Goal: Task Accomplishment & Management: Manage account settings

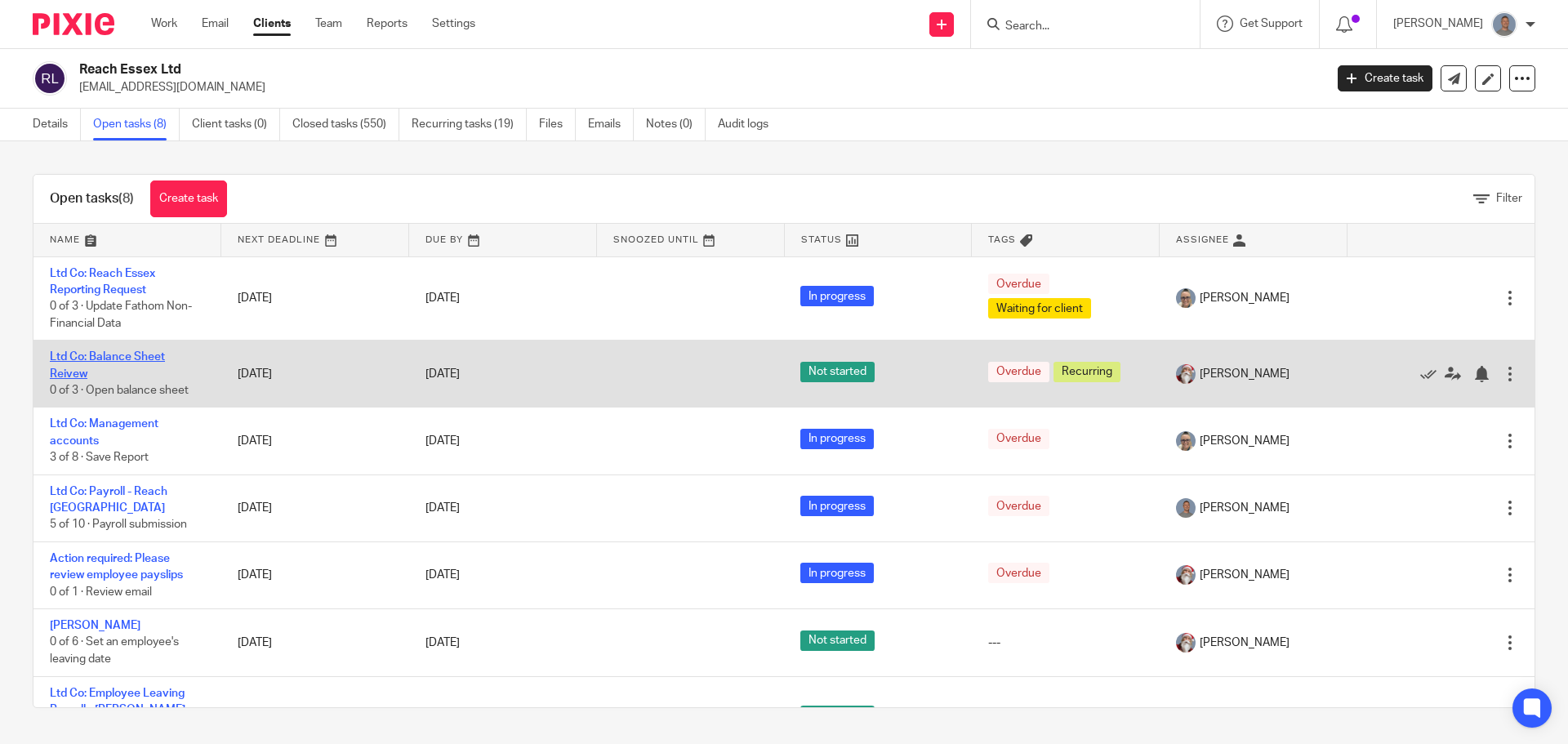
scroll to position [82, 0]
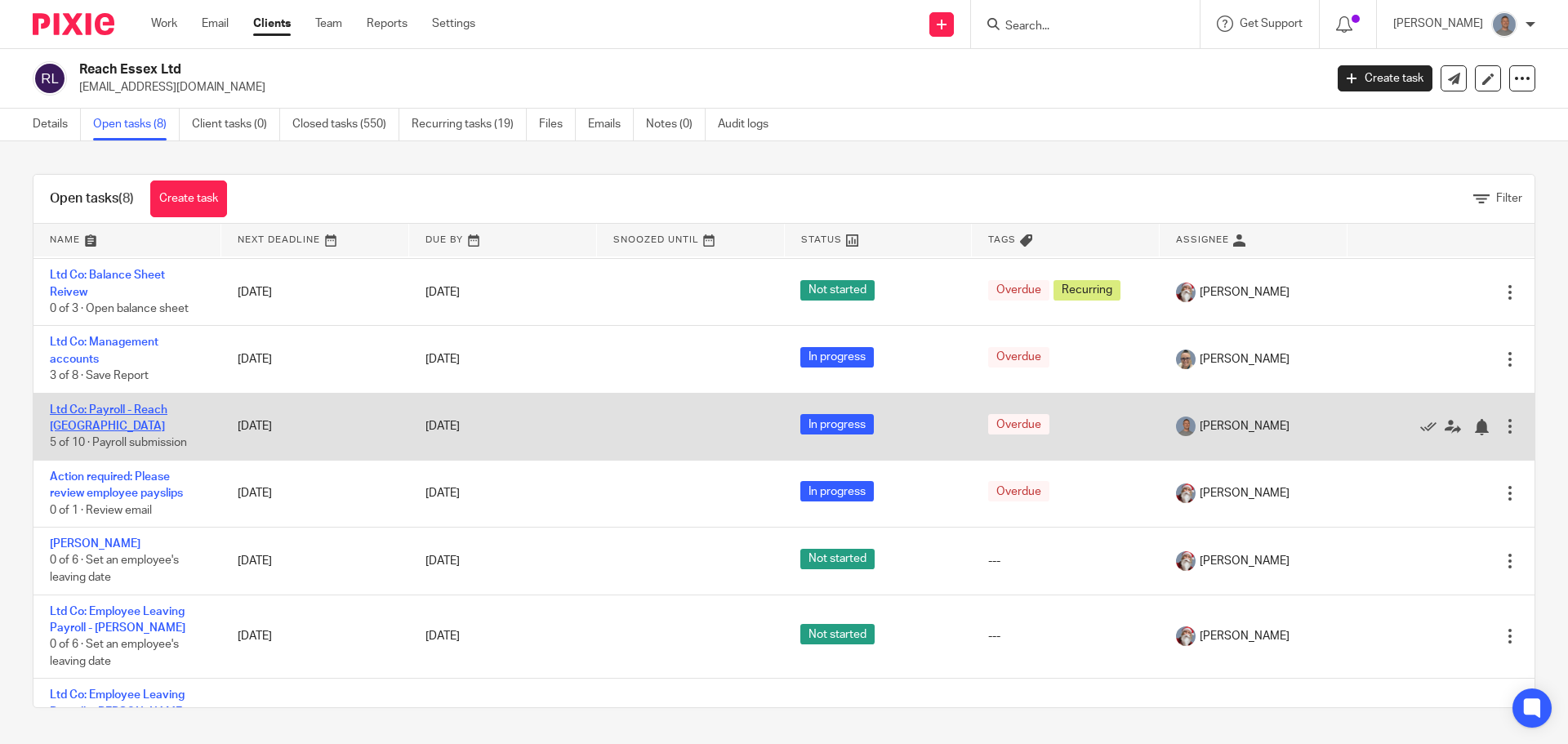
click at [149, 408] on link "Ltd Co: Payroll - Reach [GEOGRAPHIC_DATA]" at bounding box center [108, 418] width 117 height 28
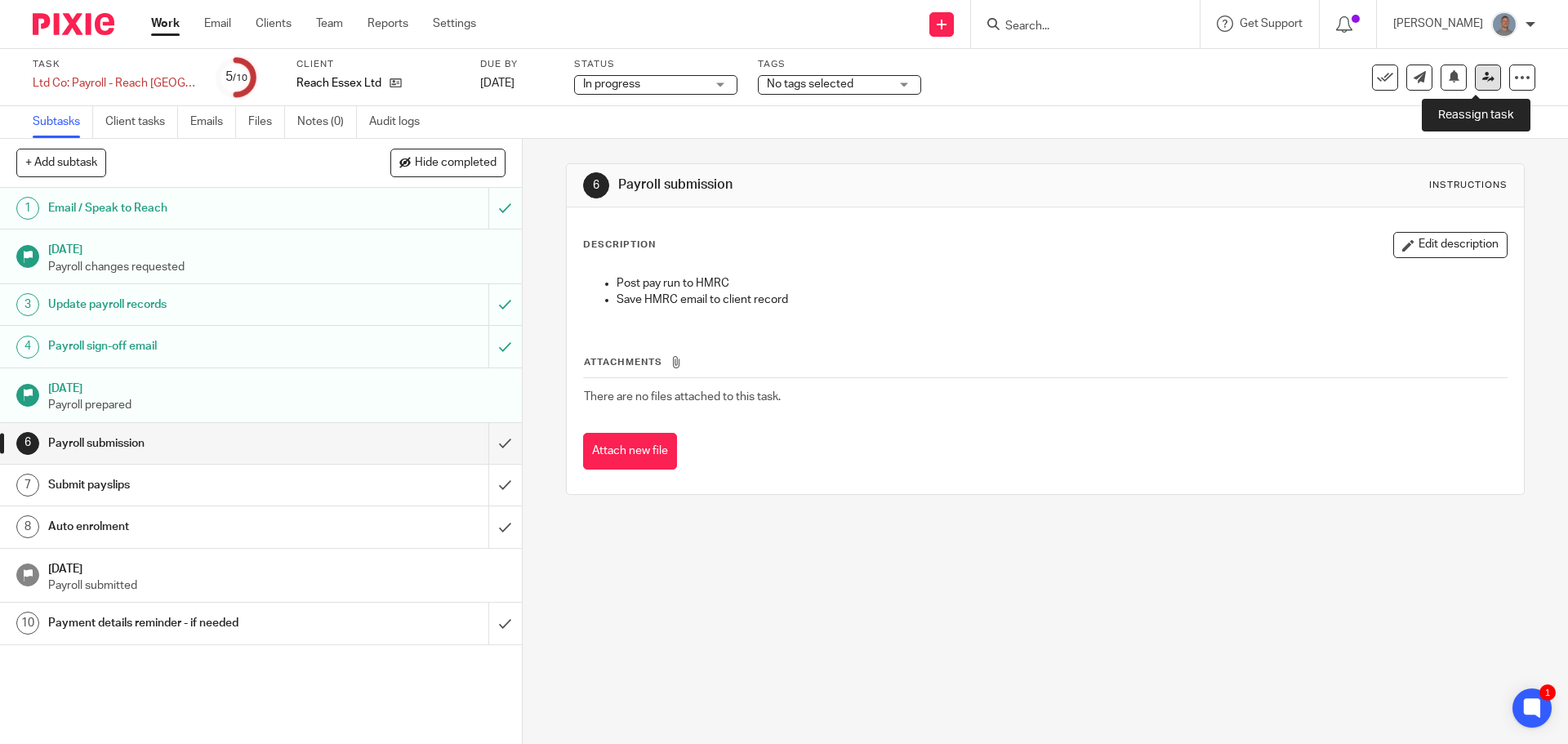
click at [1482, 79] on link at bounding box center [1488, 78] width 26 height 26
click at [1482, 78] on icon at bounding box center [1488, 77] width 12 height 12
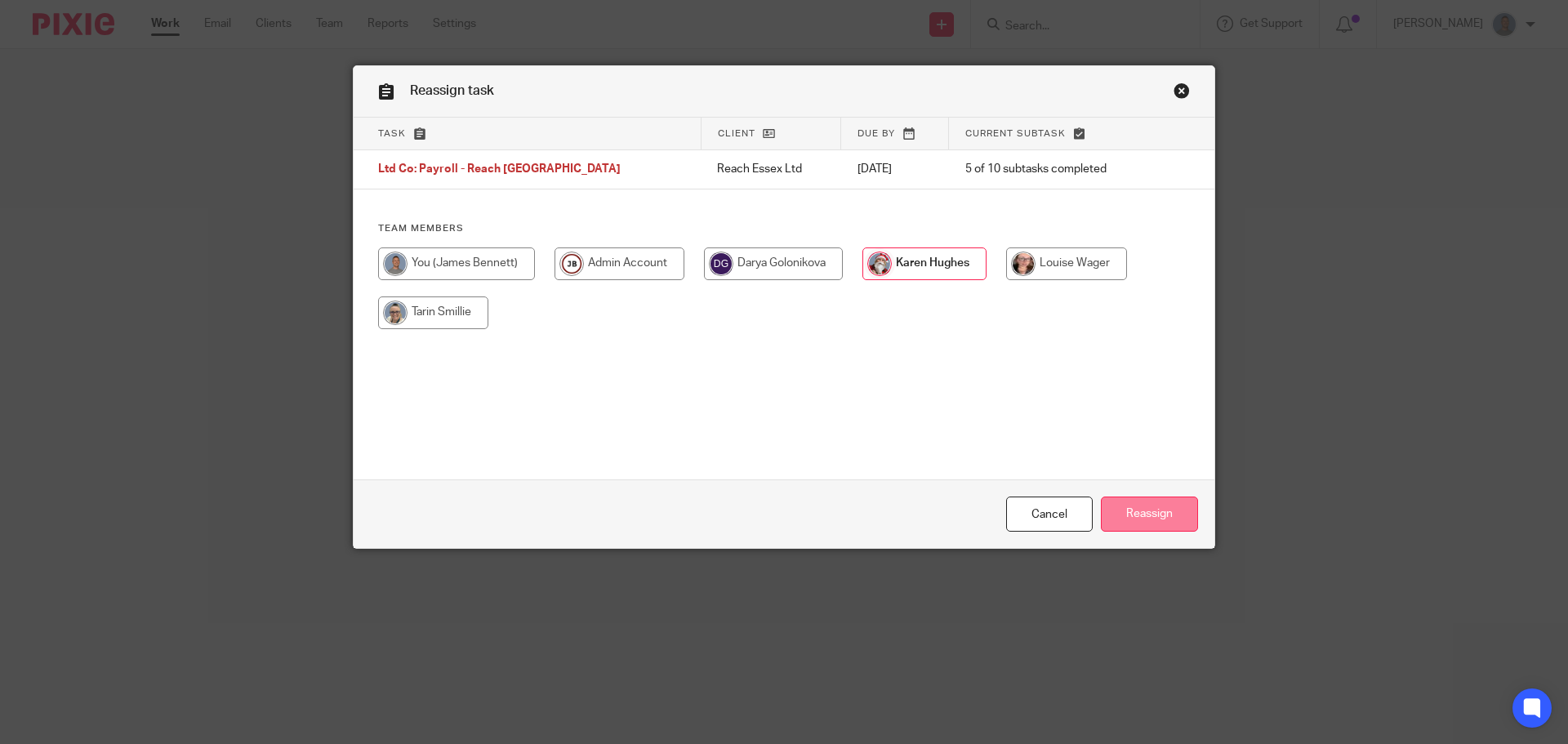
click at [1141, 500] on input "Reassign" at bounding box center [1149, 513] width 97 height 35
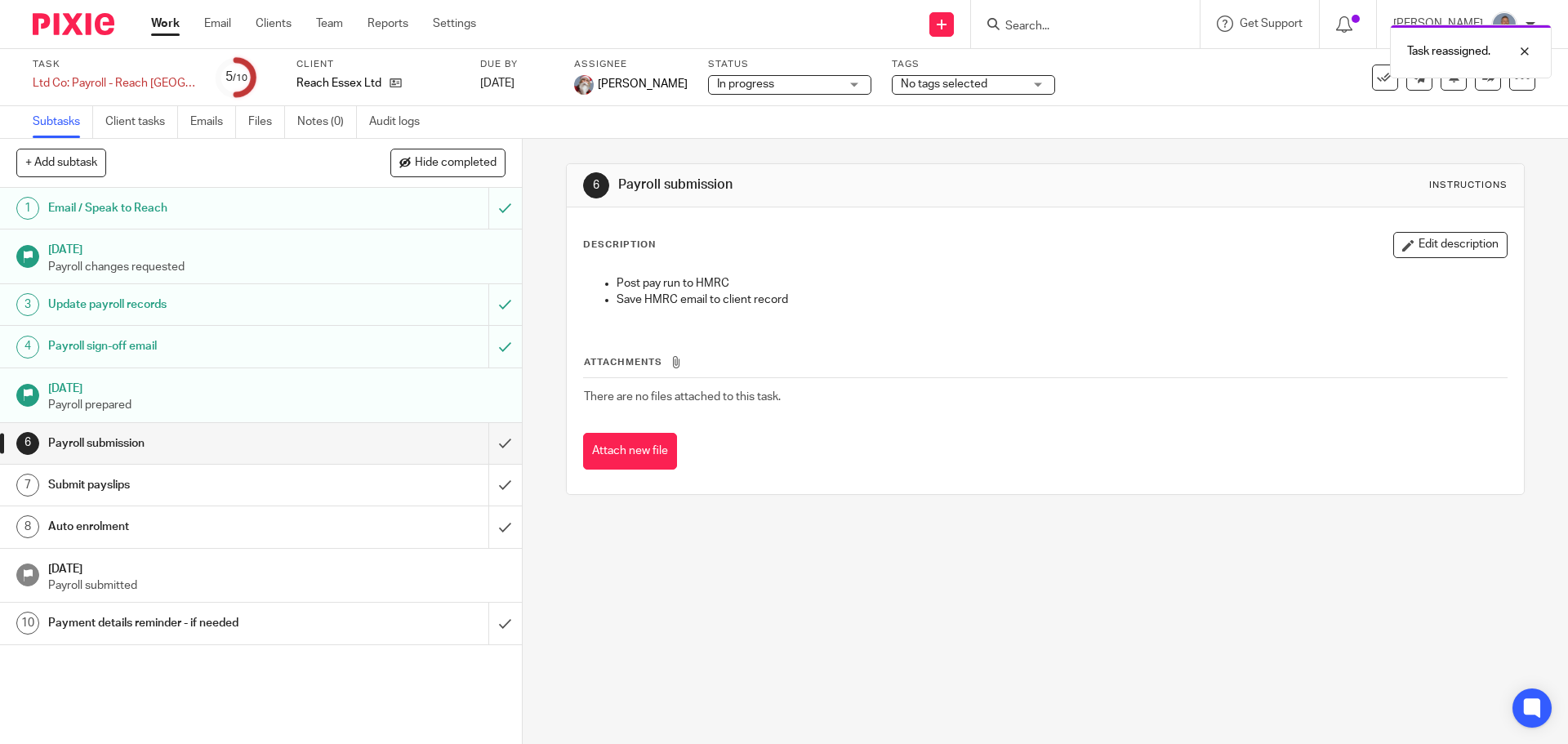
click at [1057, 25] on div "Task reassigned." at bounding box center [1167, 48] width 767 height 62
click at [1030, 19] on div "Task reassigned." at bounding box center [1167, 48] width 767 height 62
click at [1122, 21] on div "Task reassigned." at bounding box center [1167, 48] width 767 height 62
click at [1078, 30] on input "Search" at bounding box center [1077, 27] width 147 height 15
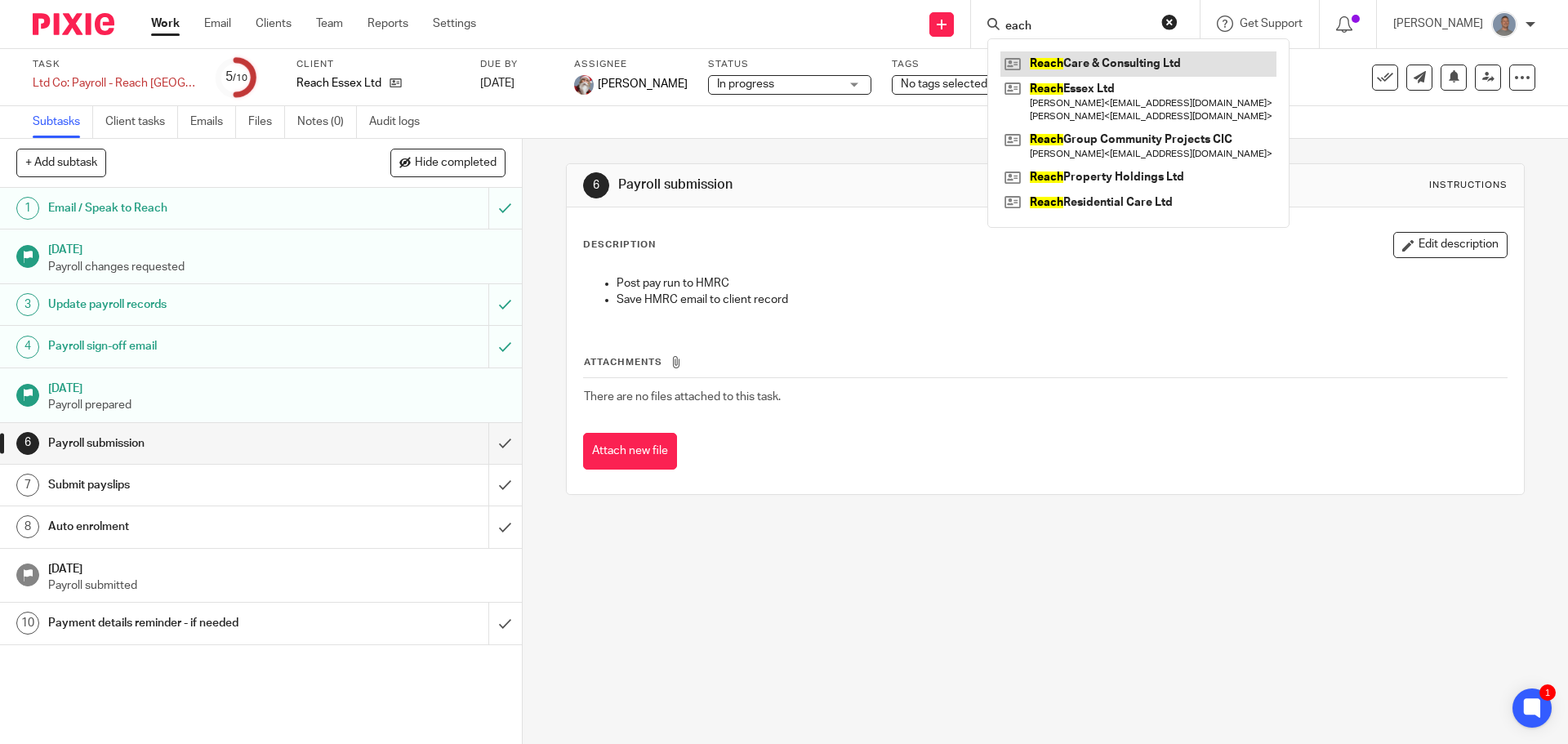
type input "each"
click at [1147, 69] on link at bounding box center [1138, 64] width 276 height 25
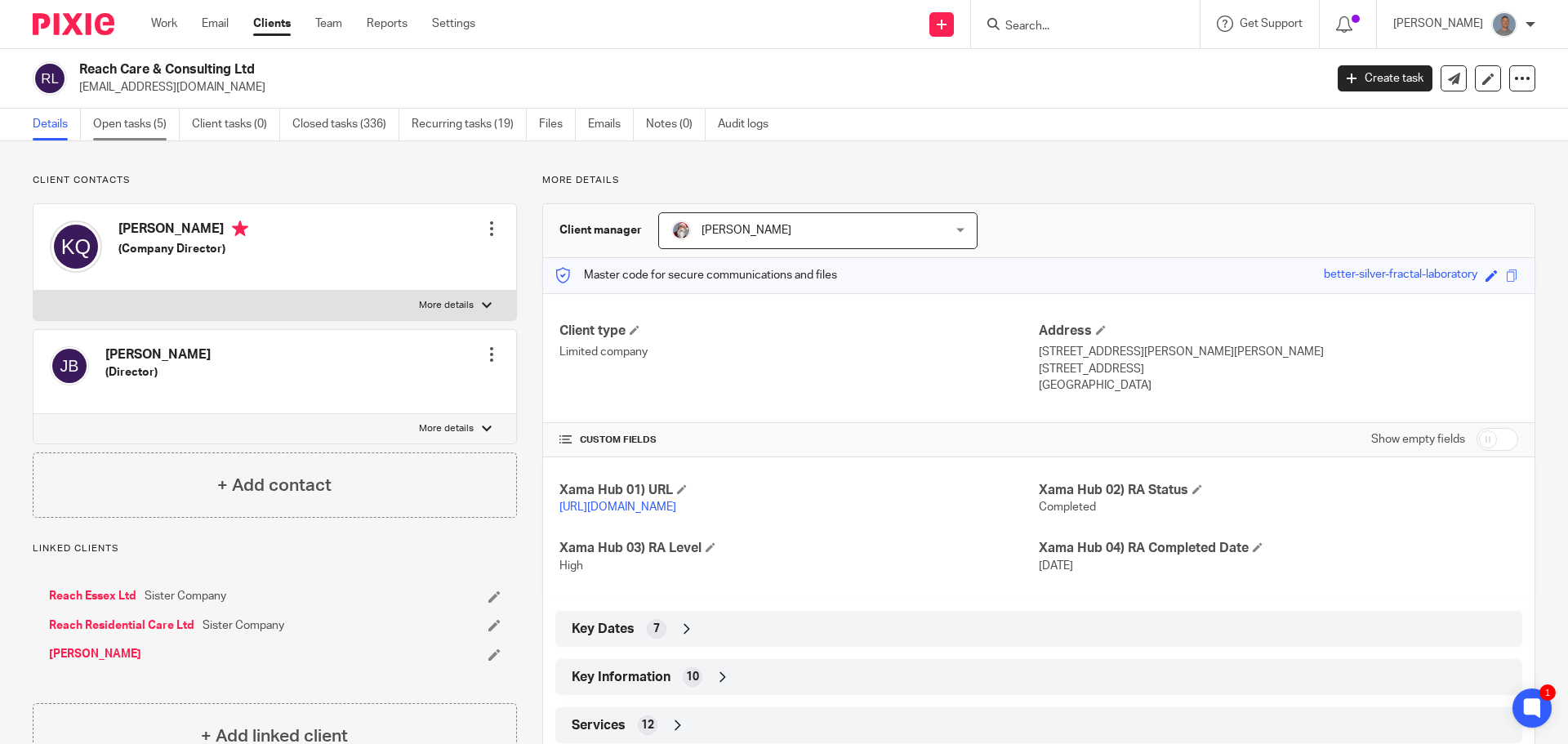
click at [116, 133] on link "Open tasks (5)" at bounding box center [135, 124] width 86 height 32
click at [153, 127] on link "Open tasks (5)" at bounding box center [135, 124] width 86 height 32
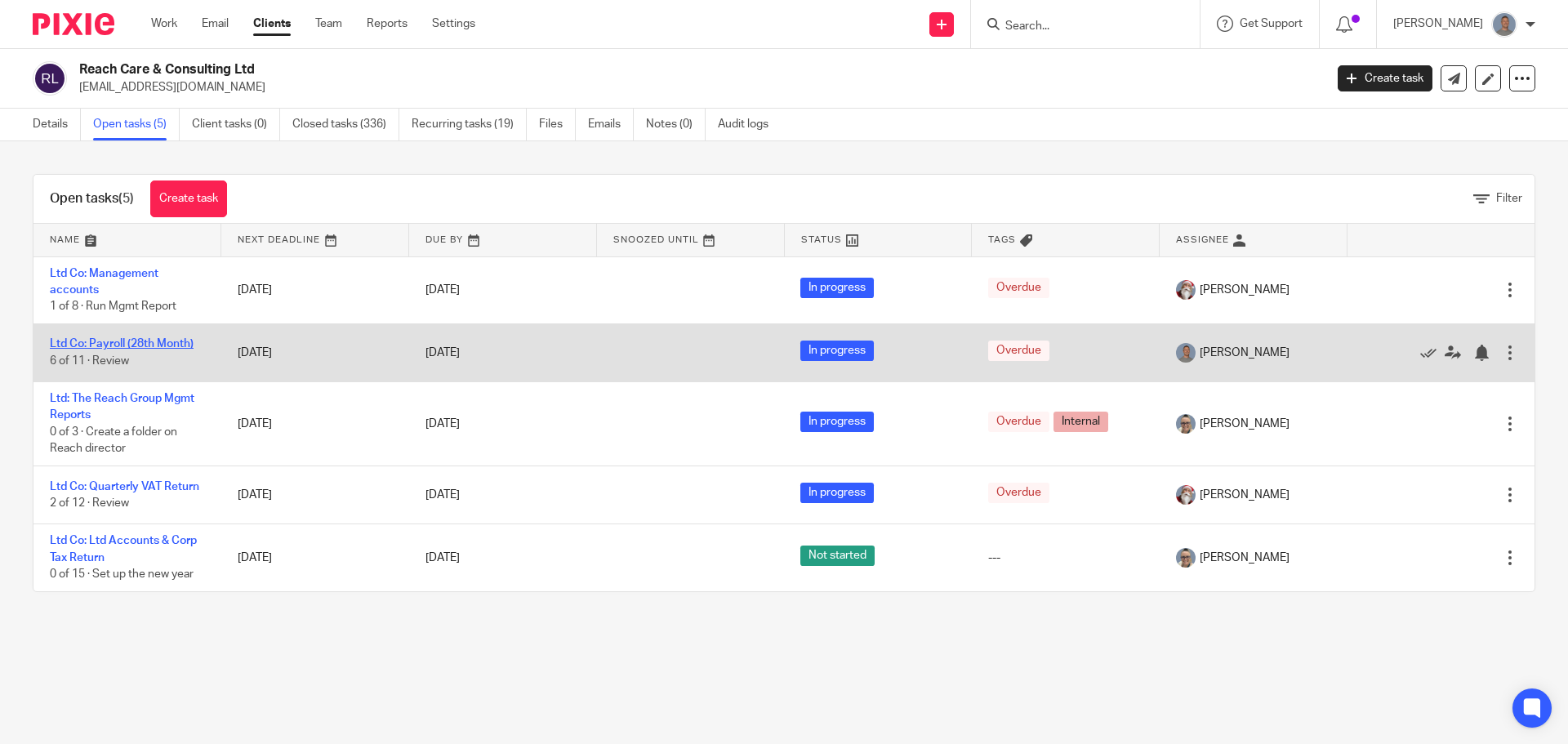
click at [176, 339] on link "Ltd Co: Payroll (28th Month)" at bounding box center [121, 344] width 144 height 11
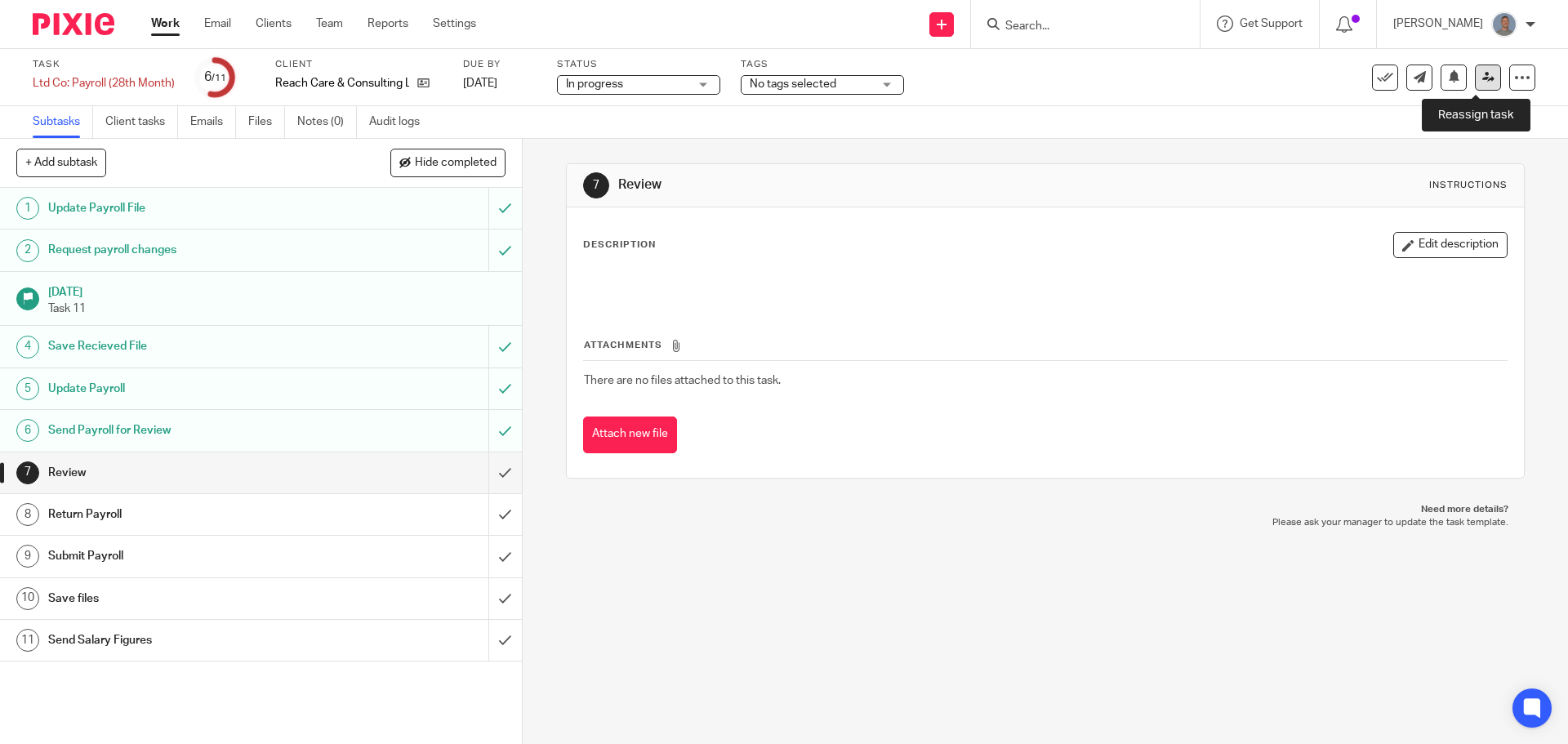
click at [1474, 80] on link at bounding box center [1488, 78] width 26 height 26
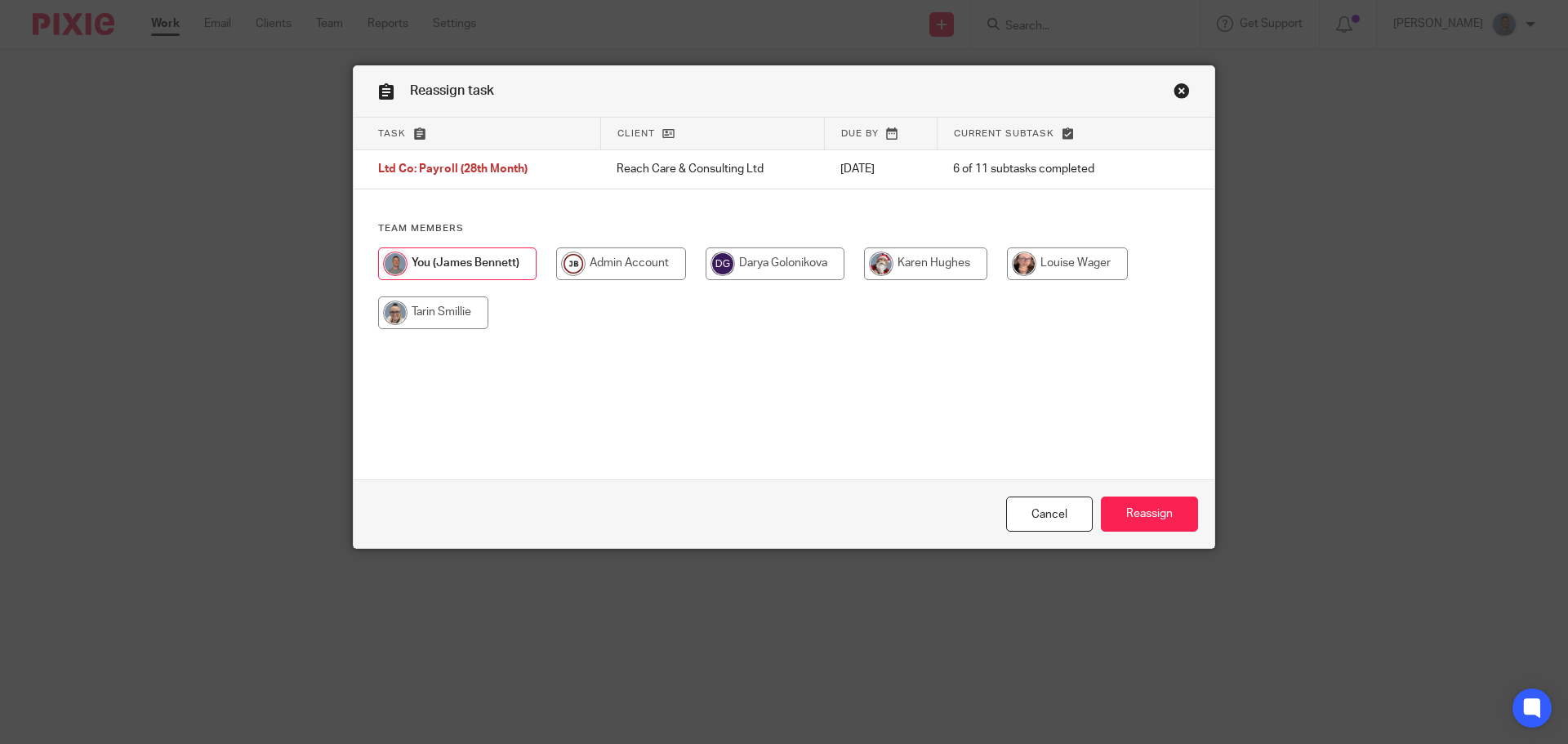
drag, startPoint x: 886, startPoint y: 266, endPoint x: 958, endPoint y: 343, distance: 105.4
click at [886, 267] on input "radio" at bounding box center [926, 264] width 123 height 33
radio input "true"
click at [1163, 512] on input "Reassign" at bounding box center [1149, 513] width 97 height 35
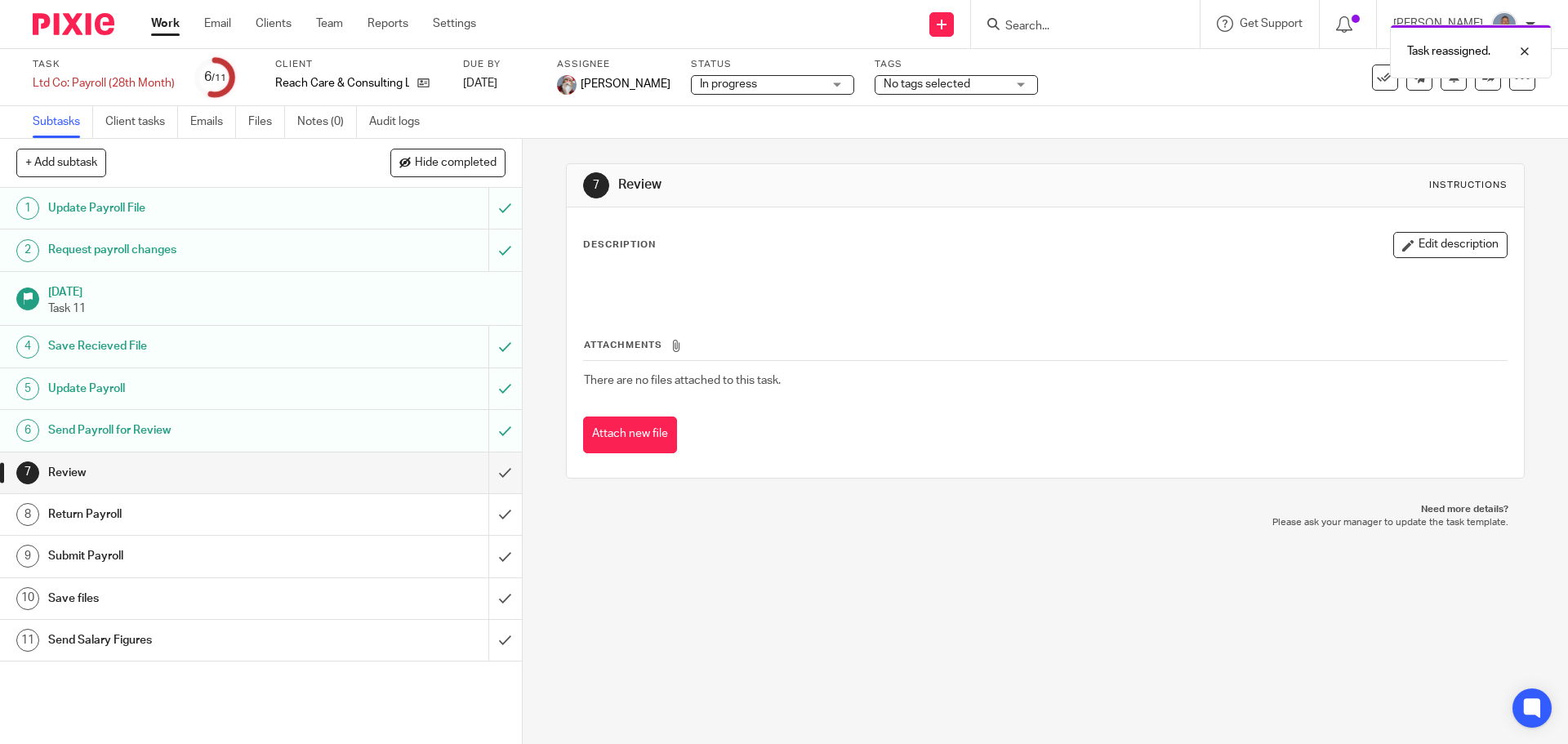
click at [169, 32] on link "Work" at bounding box center [165, 24] width 29 height 16
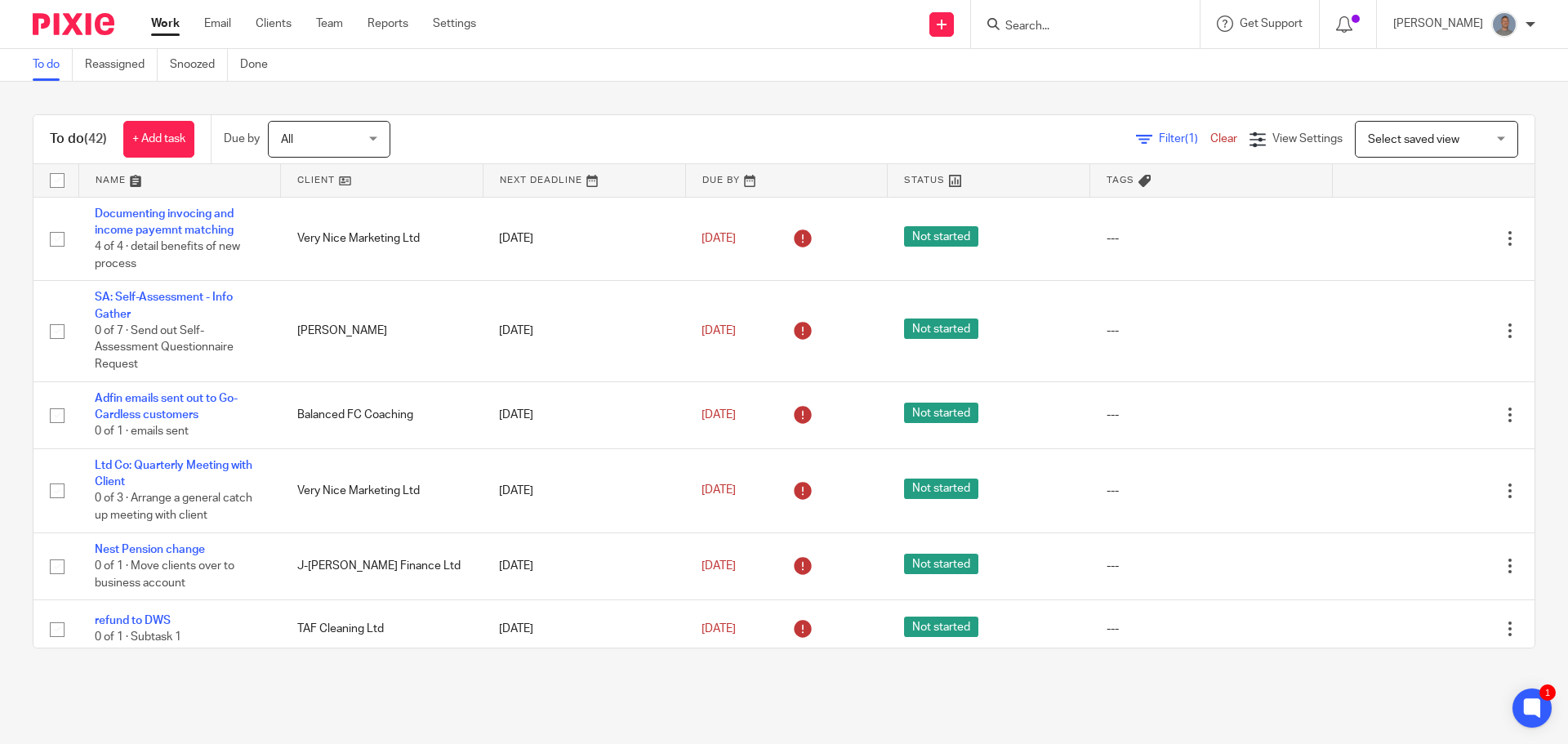
click at [1067, 21] on input "Search" at bounding box center [1077, 27] width 147 height 15
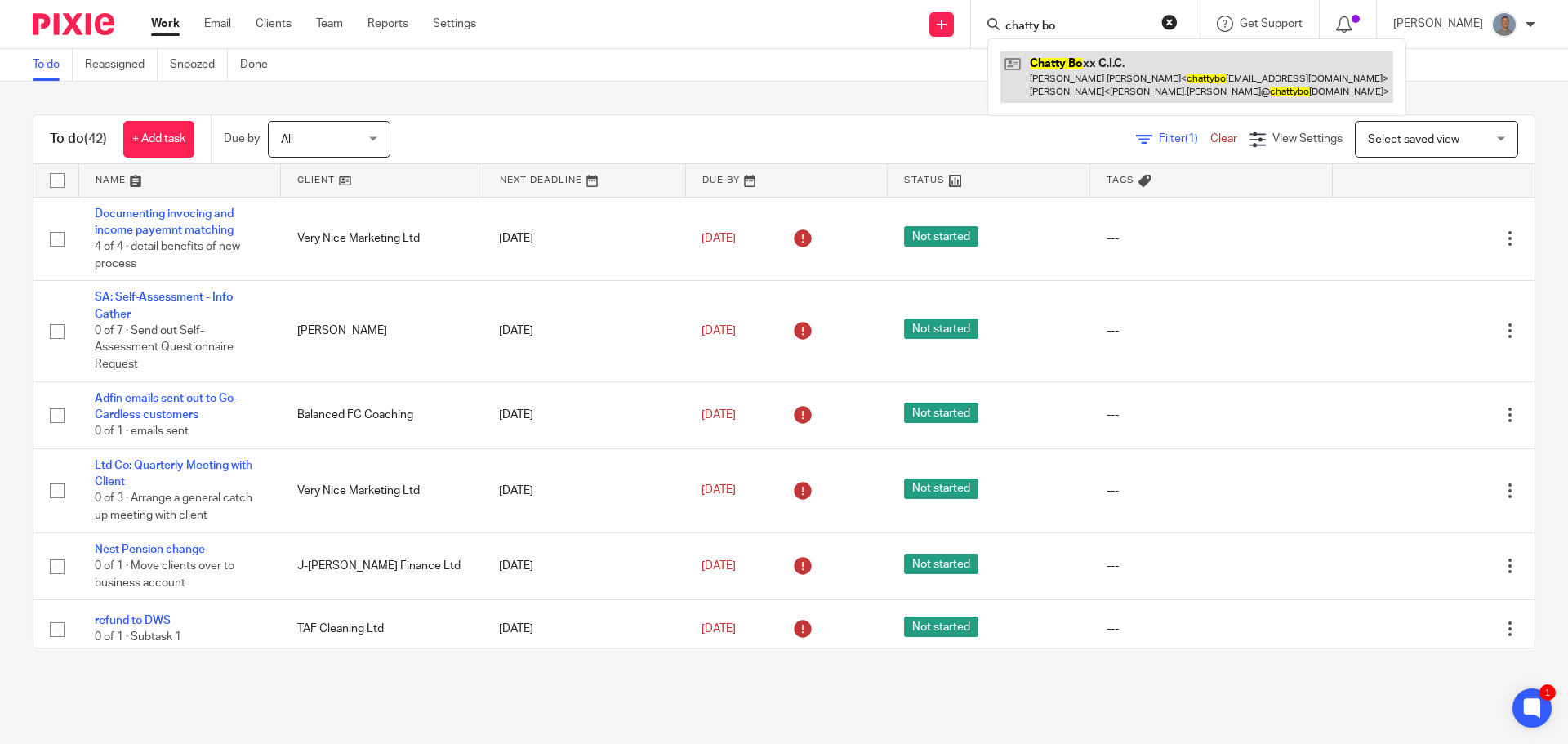
type input "chatty bo"
click at [1150, 77] on link at bounding box center [1196, 77] width 393 height 51
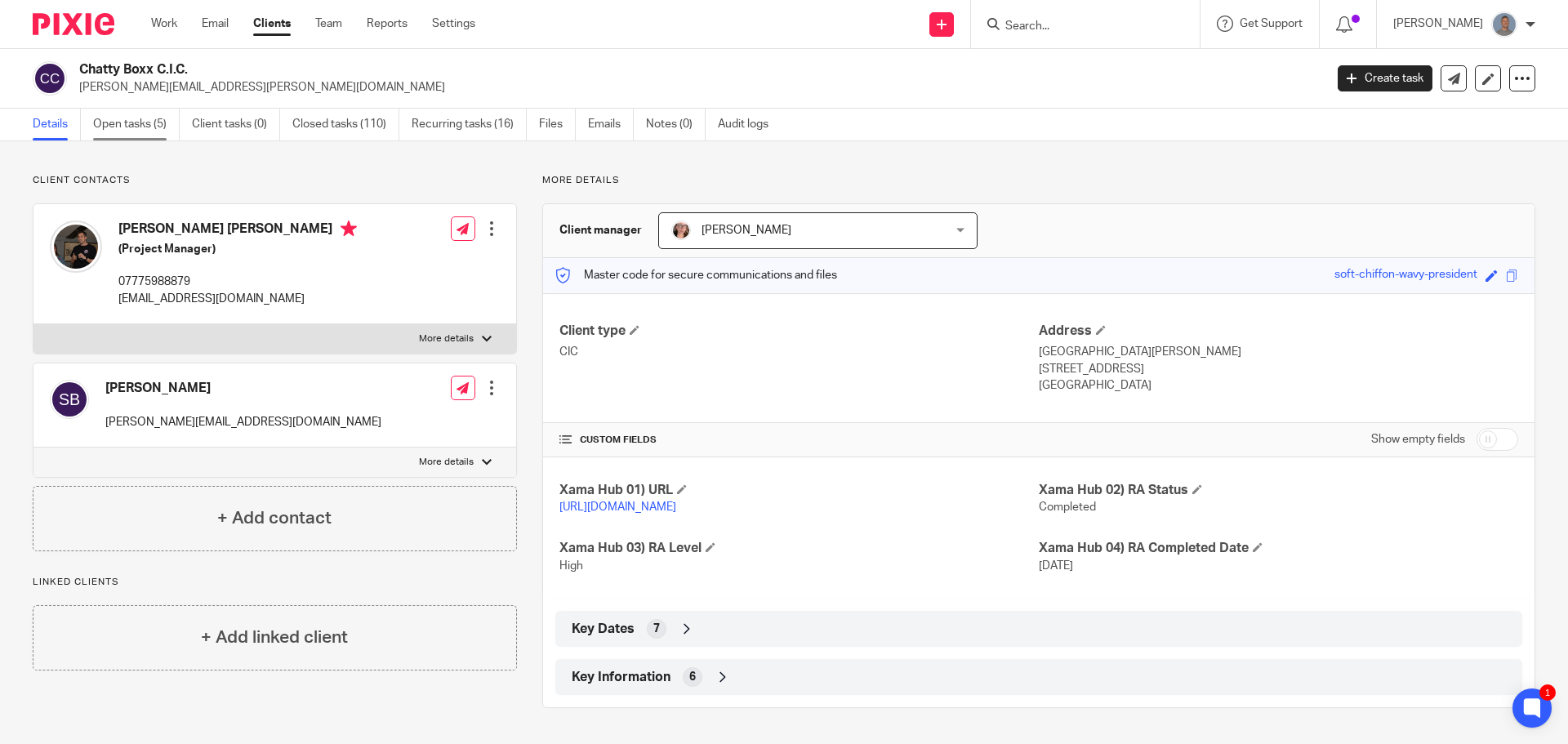
click at [126, 127] on link "Open tasks (5)" at bounding box center [135, 124] width 86 height 32
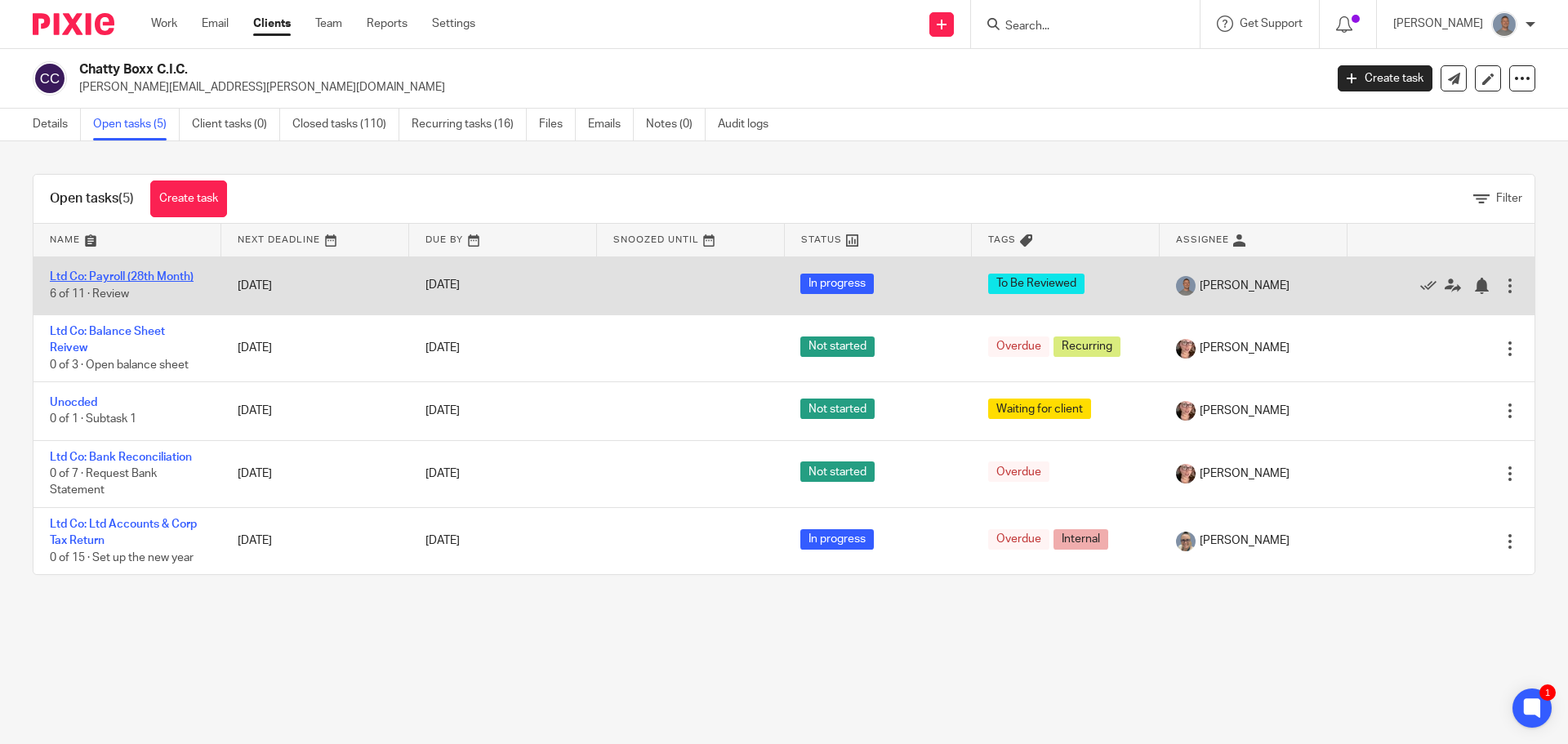
click at [180, 275] on link "Ltd Co: Payroll (28th Month)" at bounding box center [121, 276] width 144 height 11
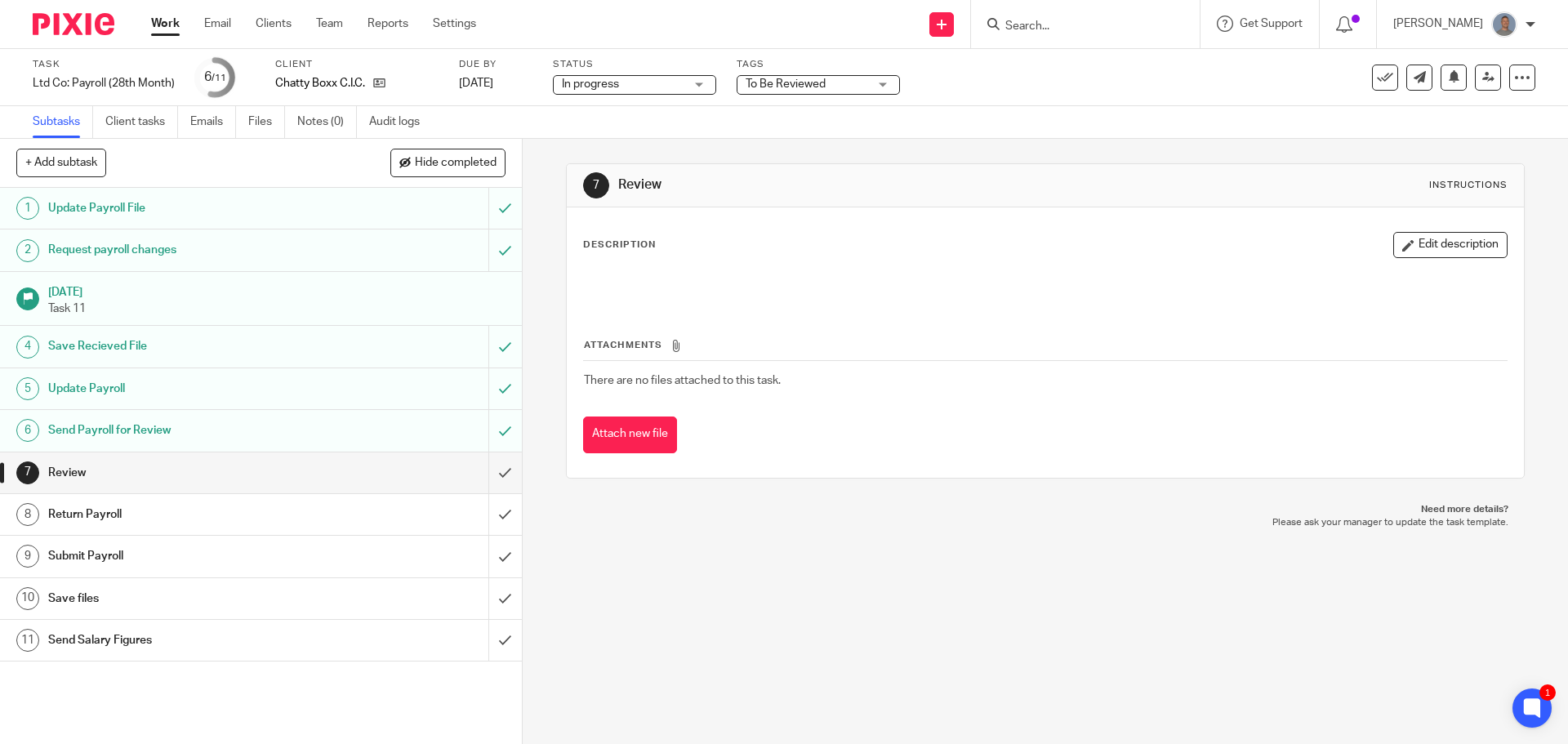
click at [800, 80] on span "To Be Reviewed" at bounding box center [786, 84] width 80 height 11
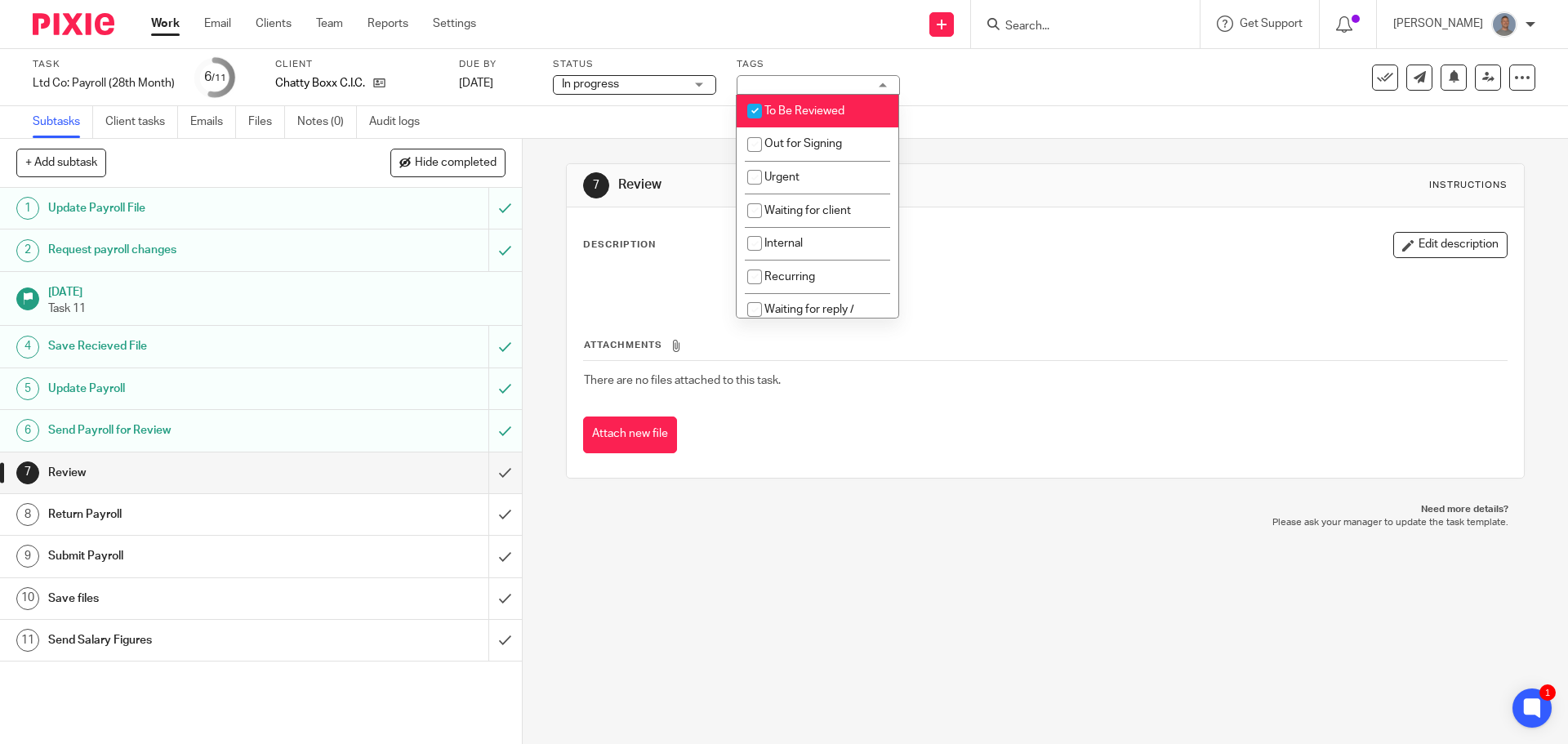
click at [793, 114] on span "To Be Reviewed" at bounding box center [804, 111] width 80 height 11
checkbox input "false"
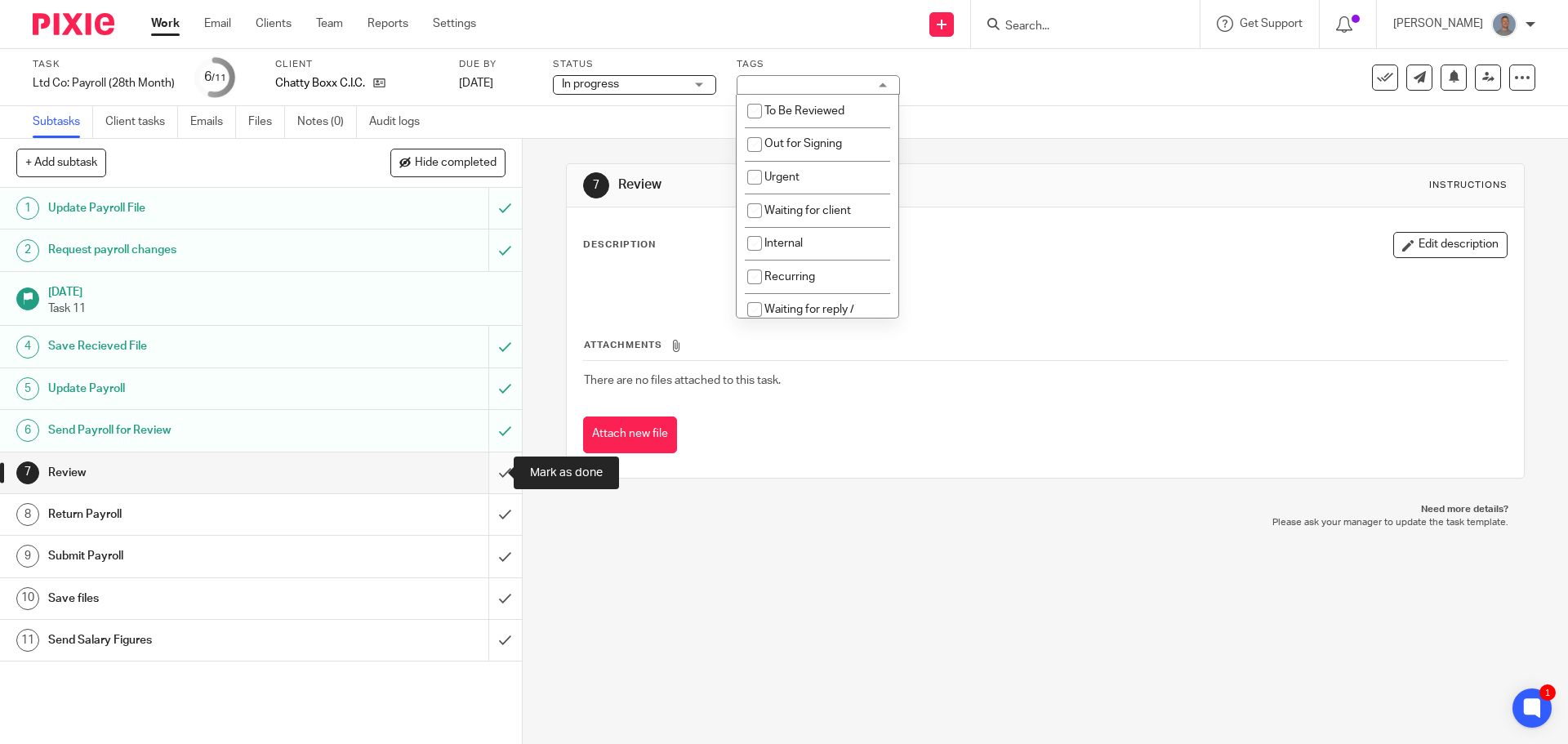
click at [499, 480] on input "submit" at bounding box center [261, 472] width 522 height 41
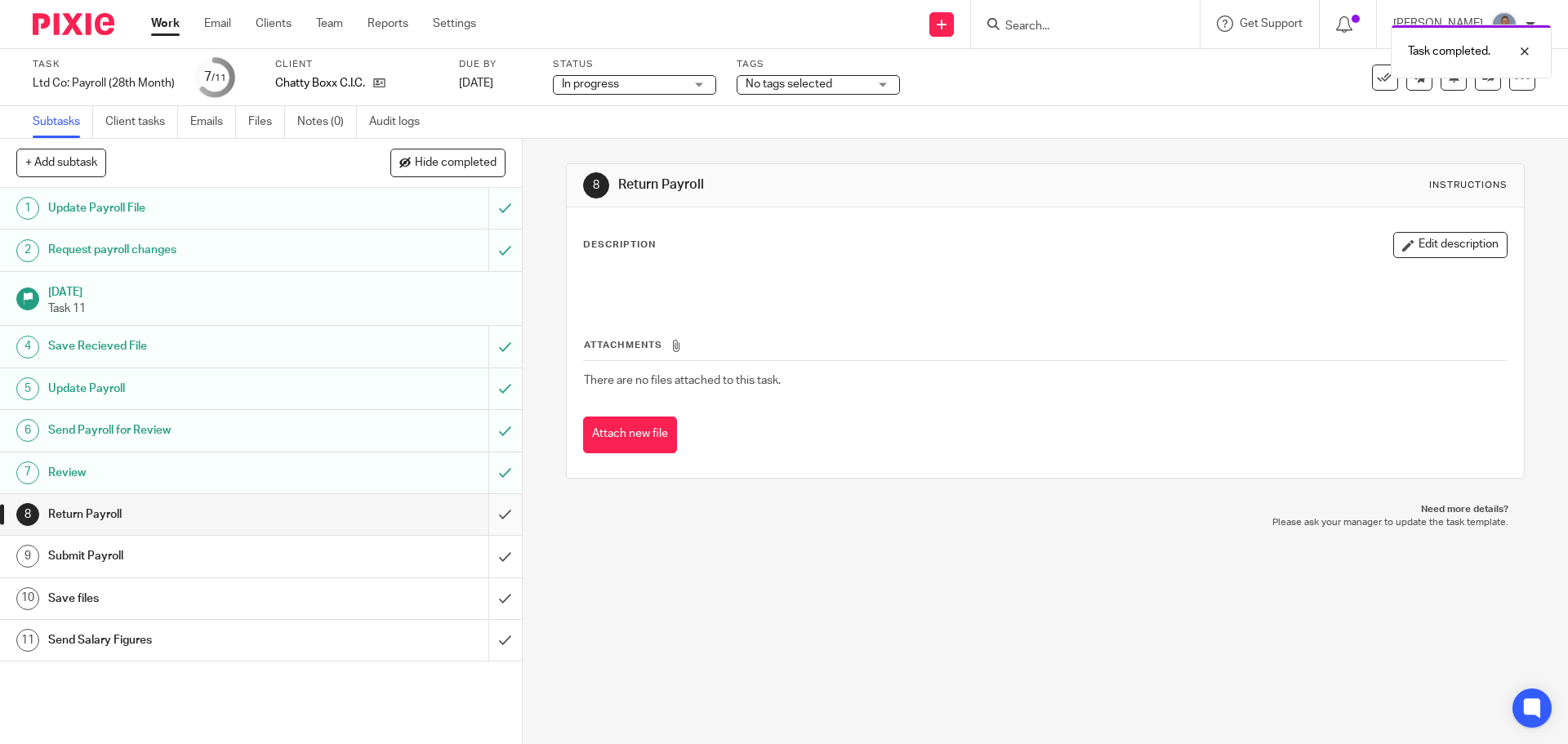
click at [491, 518] on input "submit" at bounding box center [261, 514] width 522 height 41
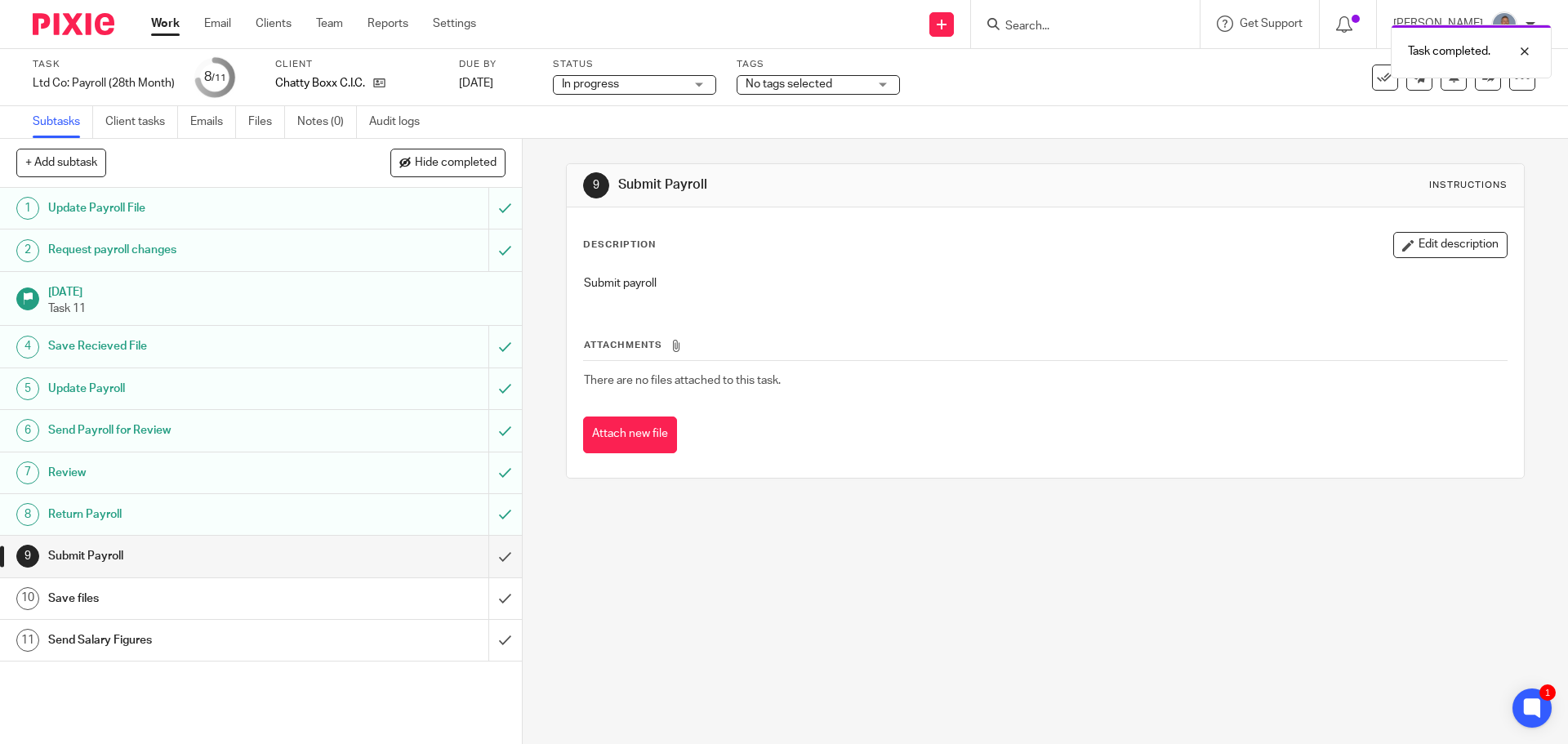
click at [1516, 196] on div "9 Submit Payroll Instructions Description Edit description Submit payroll Attac…" at bounding box center [1045, 440] width 1045 height 605
click at [1525, 57] on div at bounding box center [1512, 52] width 44 height 20
click at [1482, 73] on icon at bounding box center [1488, 77] width 12 height 12
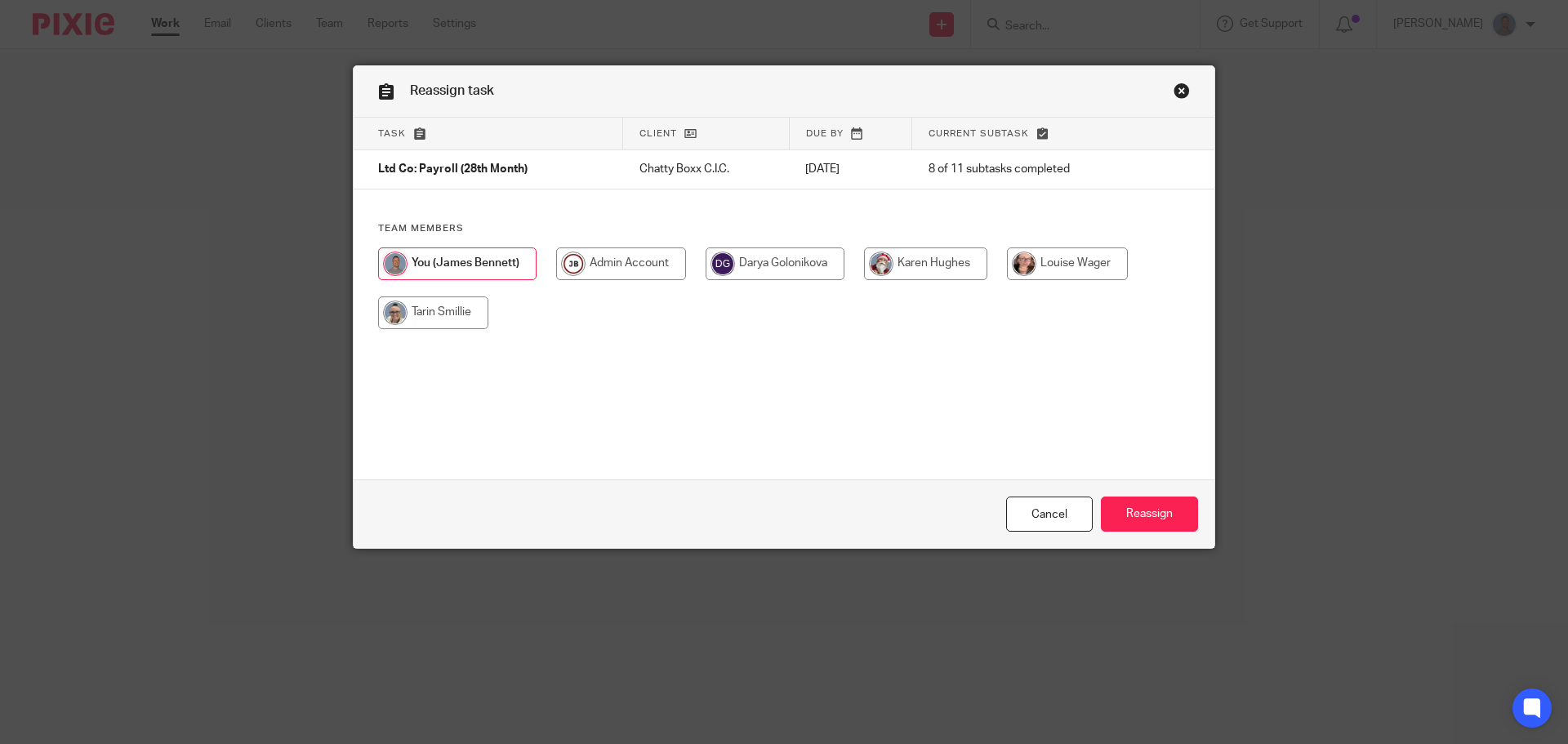
click at [1041, 260] on input "radio" at bounding box center [1067, 264] width 121 height 33
radio input "true"
click at [1154, 518] on input "Reassign" at bounding box center [1149, 513] width 97 height 35
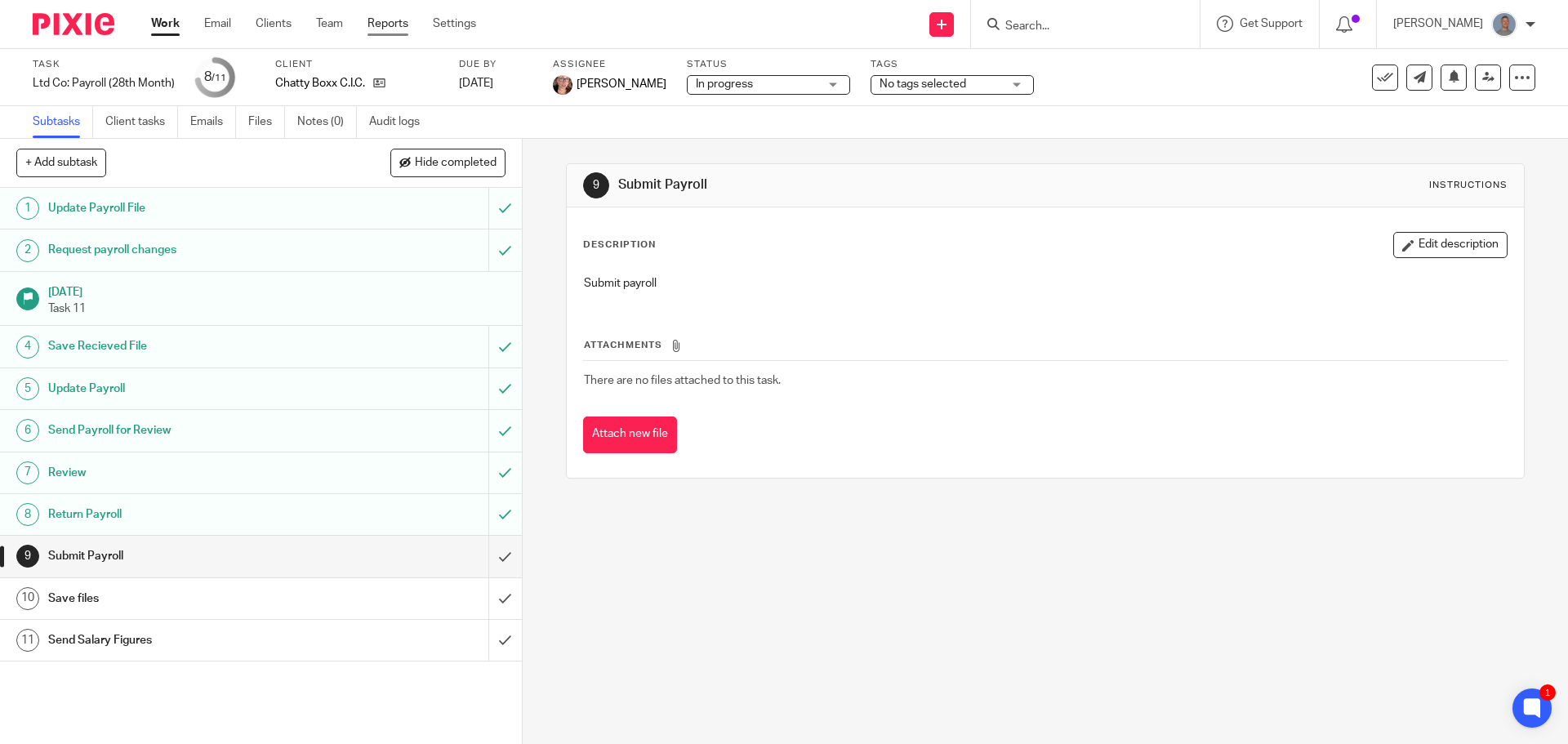
click at [394, 24] on link "Reports" at bounding box center [388, 24] width 41 height 16
click at [332, 24] on link "Team" at bounding box center [329, 24] width 27 height 16
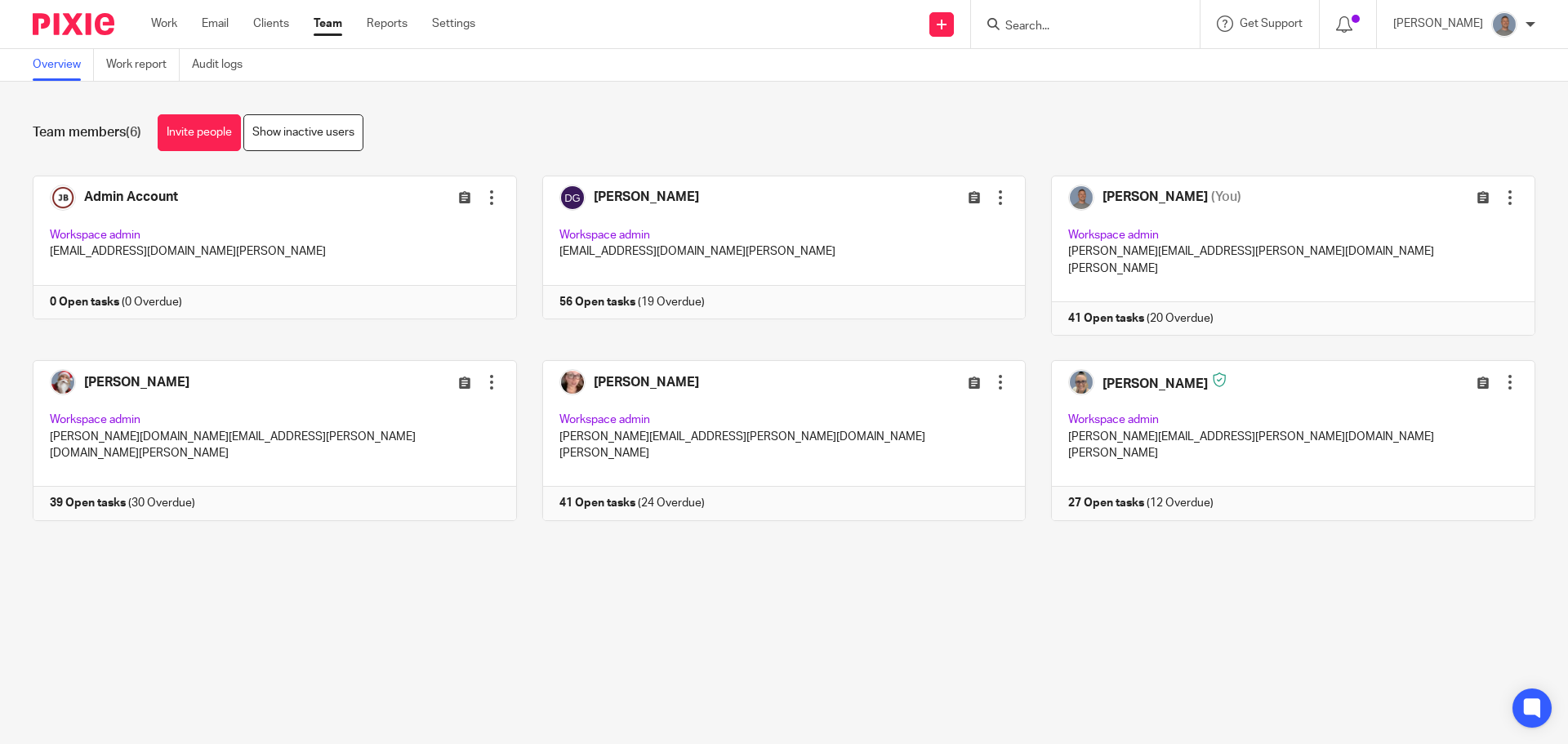
click at [151, 68] on link "Work report" at bounding box center [143, 65] width 74 height 32
